Goal: Information Seeking & Learning: Learn about a topic

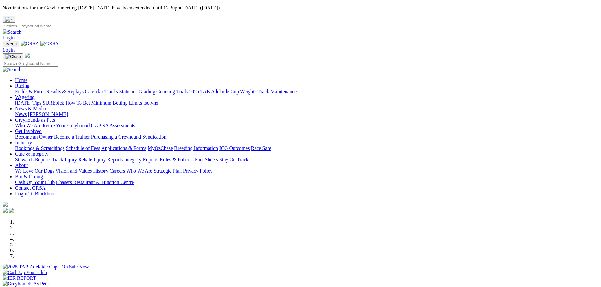
click at [29, 83] on link "Racing" at bounding box center [22, 85] width 14 height 5
click at [45, 89] on link "Fields & Form" at bounding box center [30, 91] width 30 height 5
